Goal: Check status: Check status

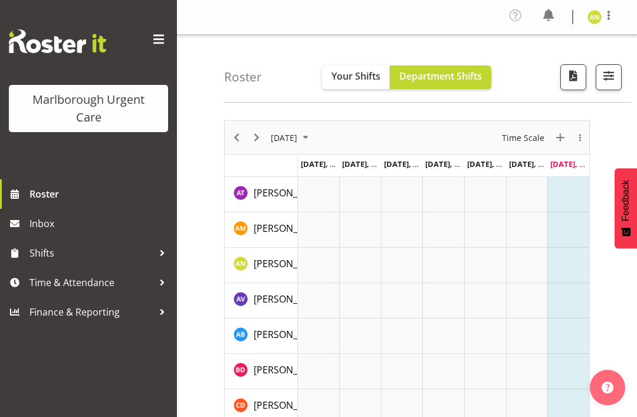
click at [568, 165] on span "[DATE], [DATE]" at bounding box center [578, 164] width 54 height 11
click at [313, 140] on span "August 2025" at bounding box center [306, 137] width 14 height 15
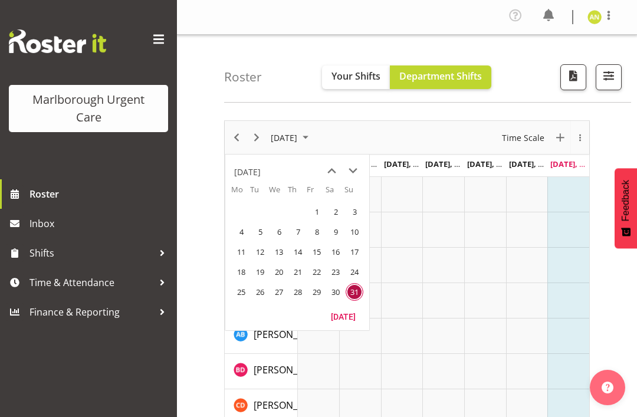
click at [338, 171] on span "previous month" at bounding box center [332, 171] width 21 height 21
click at [357, 174] on span "next month" at bounding box center [353, 171] width 21 height 21
click at [357, 173] on span "next month" at bounding box center [353, 171] width 21 height 21
click at [245, 212] on span "1" at bounding box center [242, 212] width 18 height 18
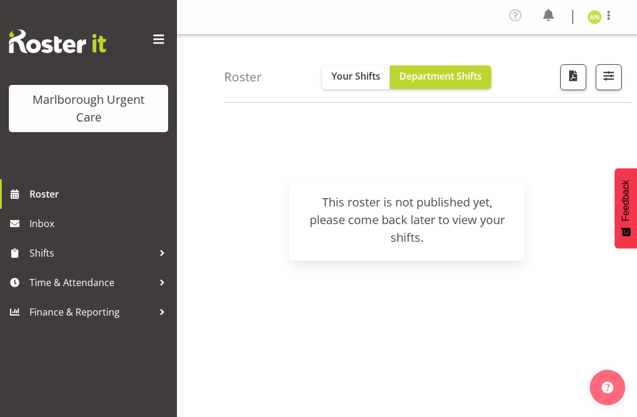
click at [342, 86] on button "Your Shifts" at bounding box center [356, 78] width 68 height 24
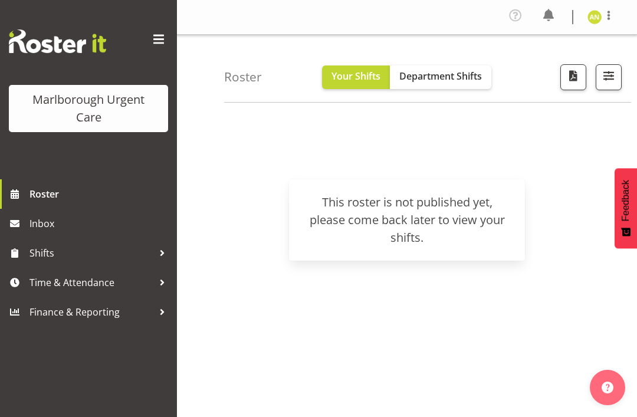
click at [49, 191] on span "Roster" at bounding box center [101, 194] width 142 height 18
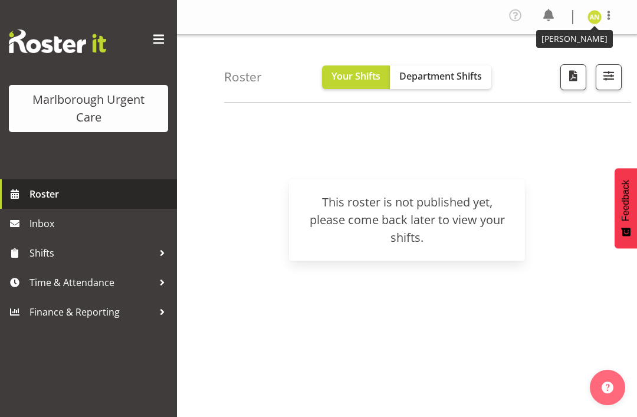
click at [601, 19] on img at bounding box center [595, 17] width 14 height 14
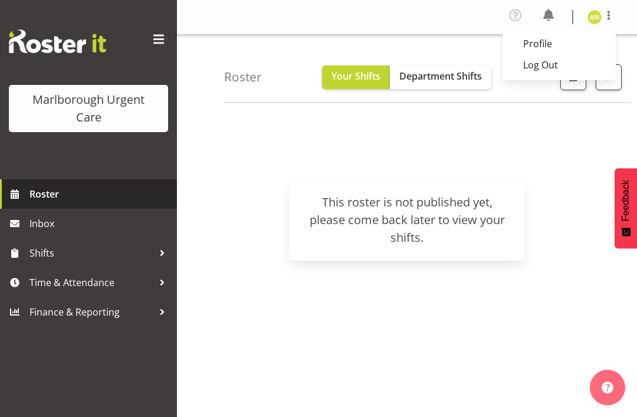
click at [538, 68] on link "Log Out" at bounding box center [559, 64] width 113 height 21
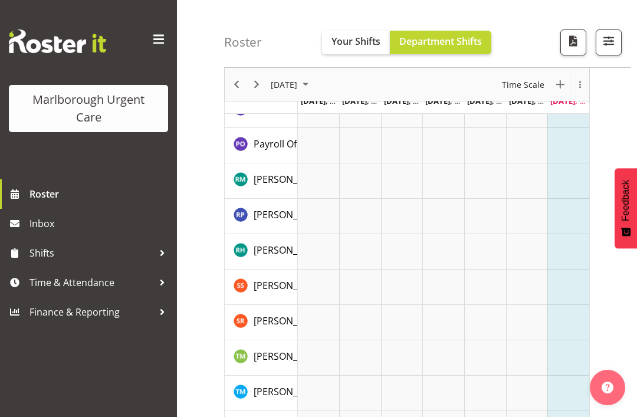
scroll to position [688, 0]
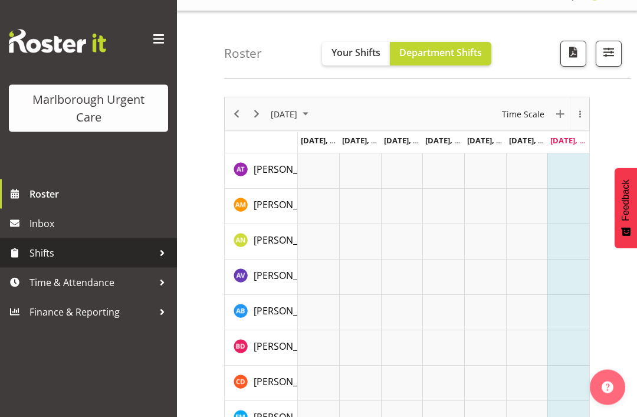
click at [159, 246] on div at bounding box center [162, 253] width 18 height 18
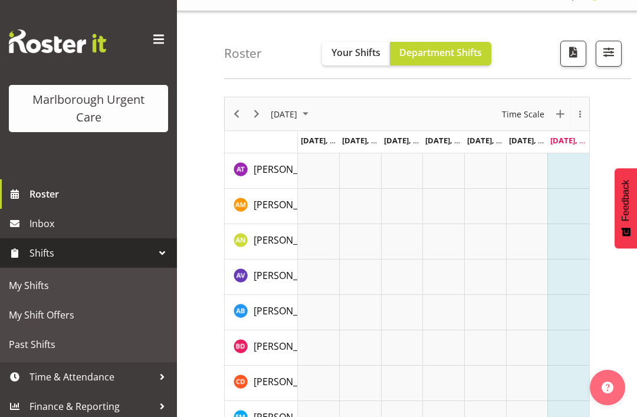
click at [162, 249] on div at bounding box center [162, 253] width 18 height 18
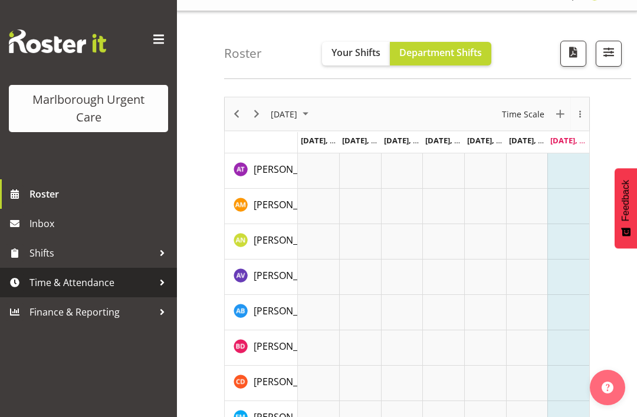
click at [161, 286] on div at bounding box center [162, 283] width 18 height 18
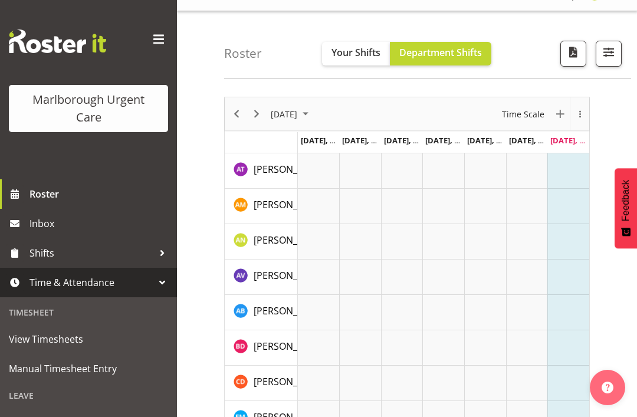
click at [161, 280] on div at bounding box center [162, 283] width 18 height 18
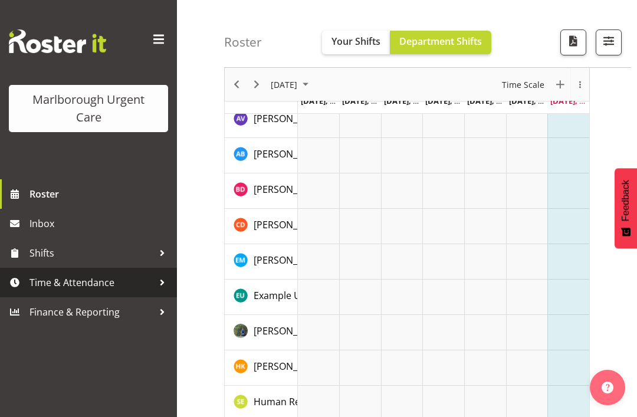
scroll to position [0, 0]
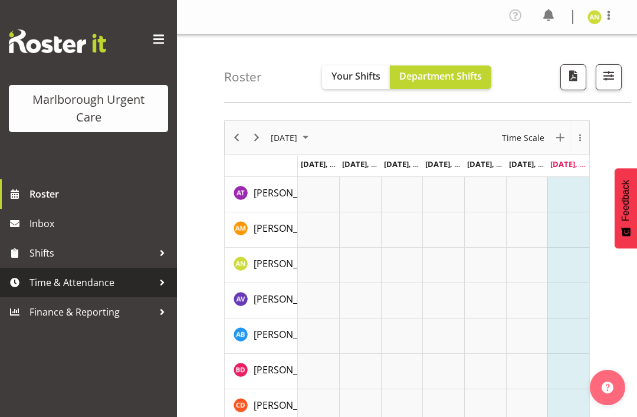
click at [614, 73] on span "button" at bounding box center [608, 75] width 15 height 15
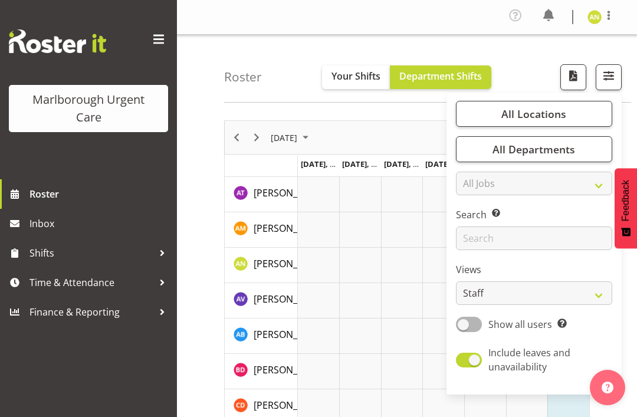
click at [612, 80] on span "button" at bounding box center [608, 75] width 15 height 15
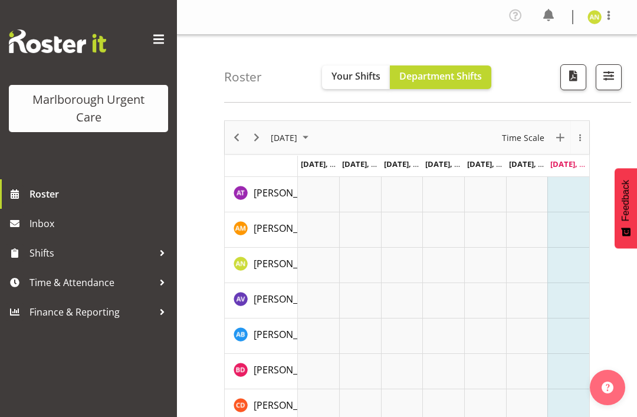
click at [571, 75] on span "button" at bounding box center [573, 75] width 15 height 15
click at [161, 44] on span at bounding box center [158, 39] width 19 height 19
